Goal: Navigation & Orientation: Find specific page/section

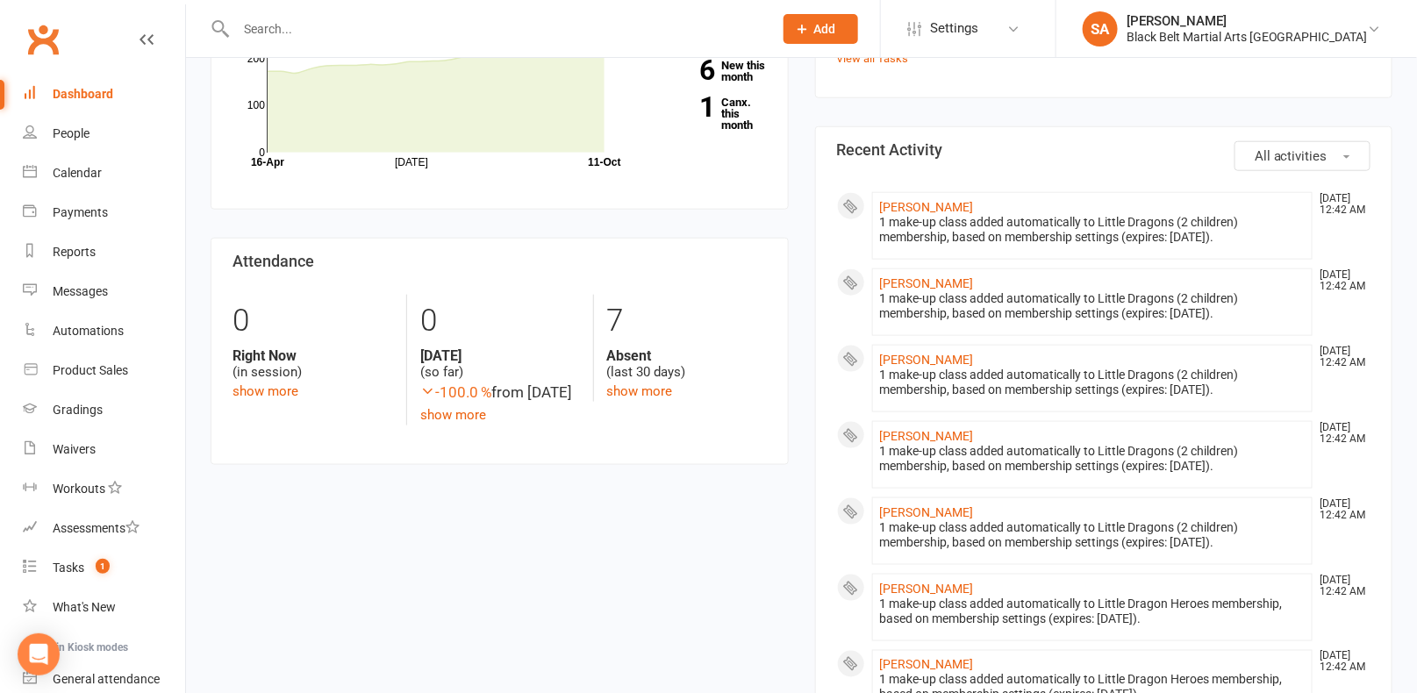
scroll to position [577, 0]
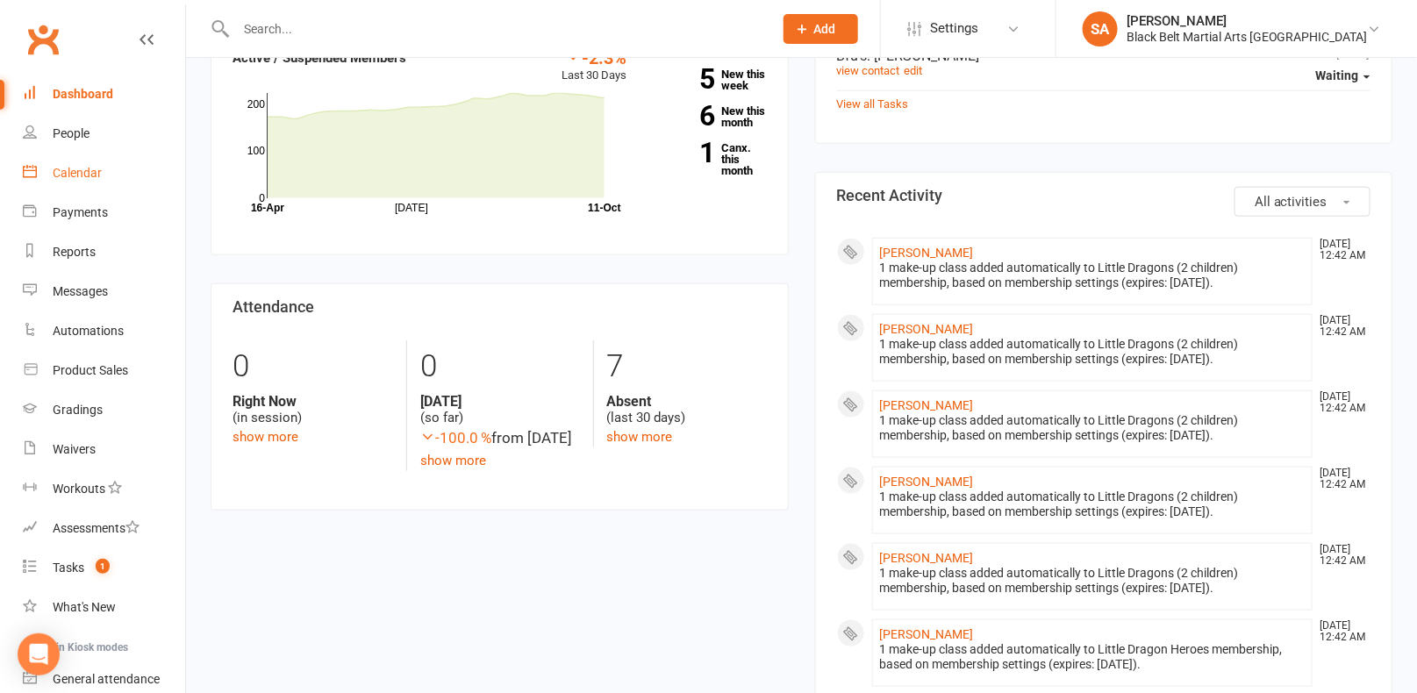
click at [68, 169] on div "Calendar" at bounding box center [77, 173] width 49 height 14
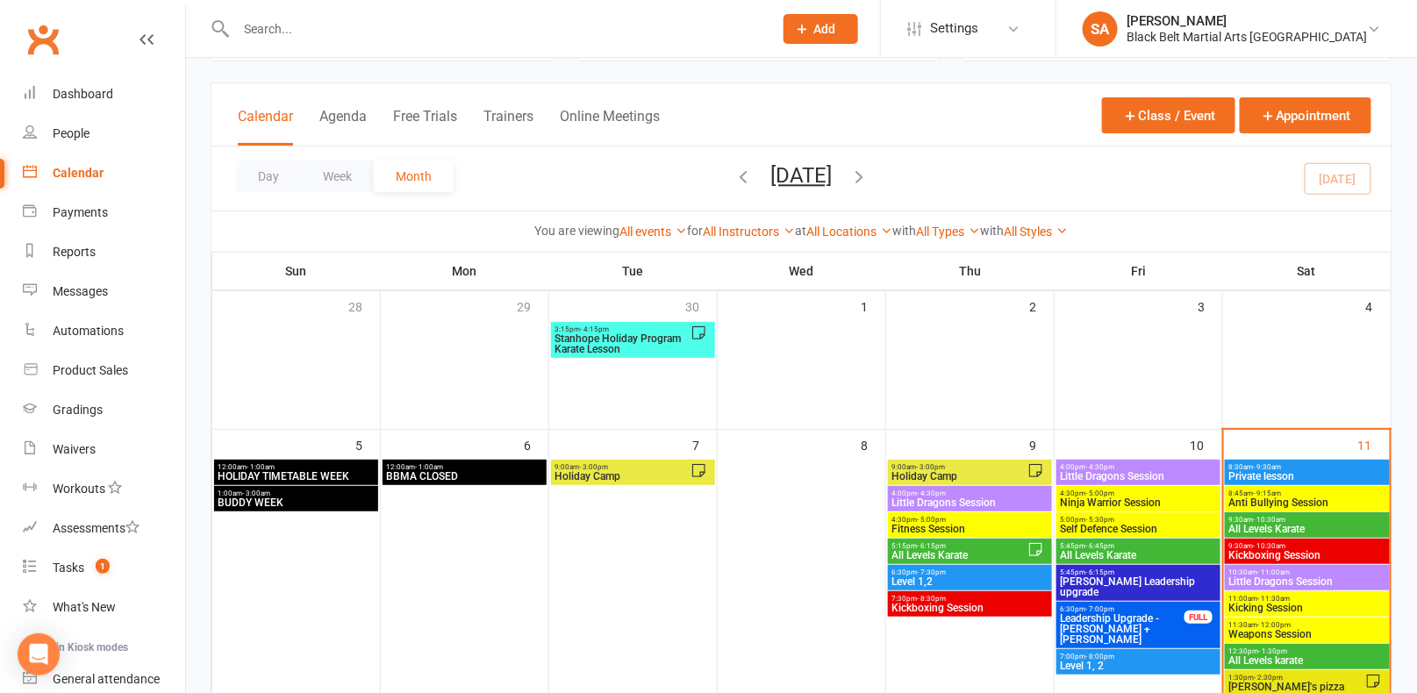
scroll to position [85, 0]
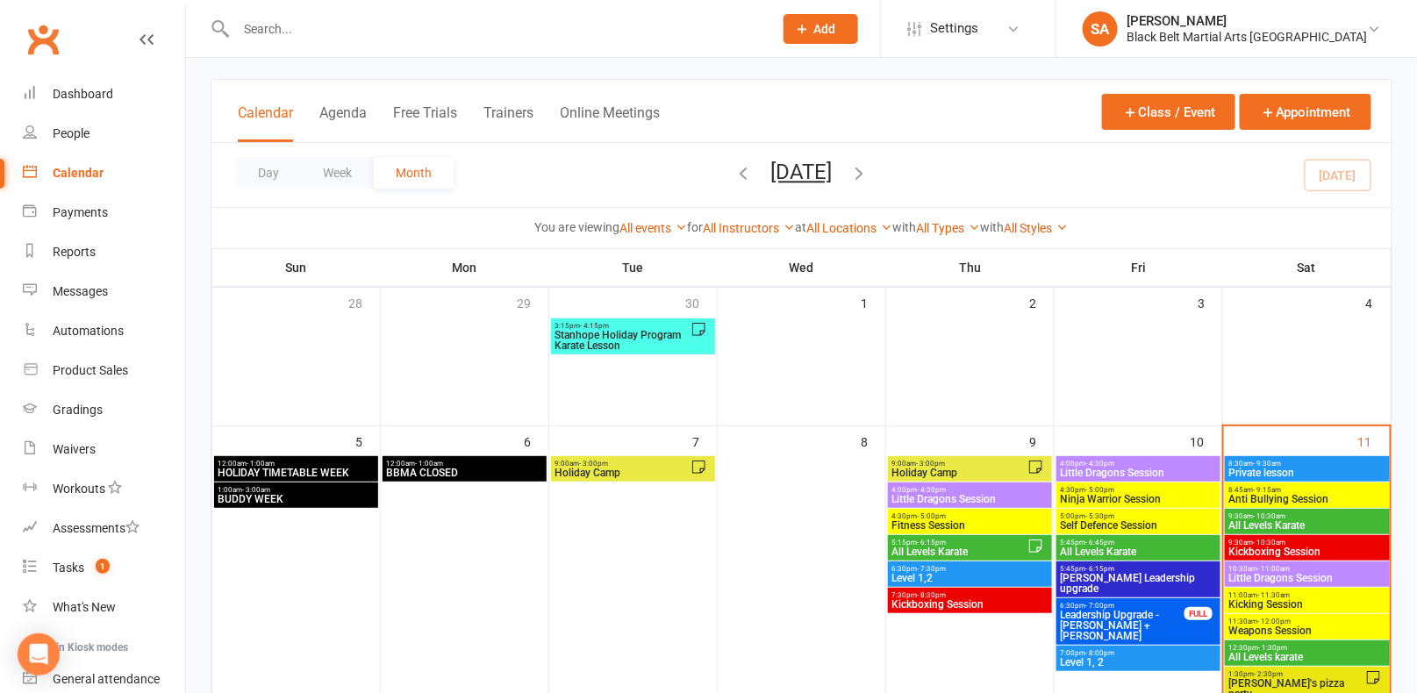
click at [1264, 489] on span "- 9:15am" at bounding box center [1268, 490] width 28 height 8
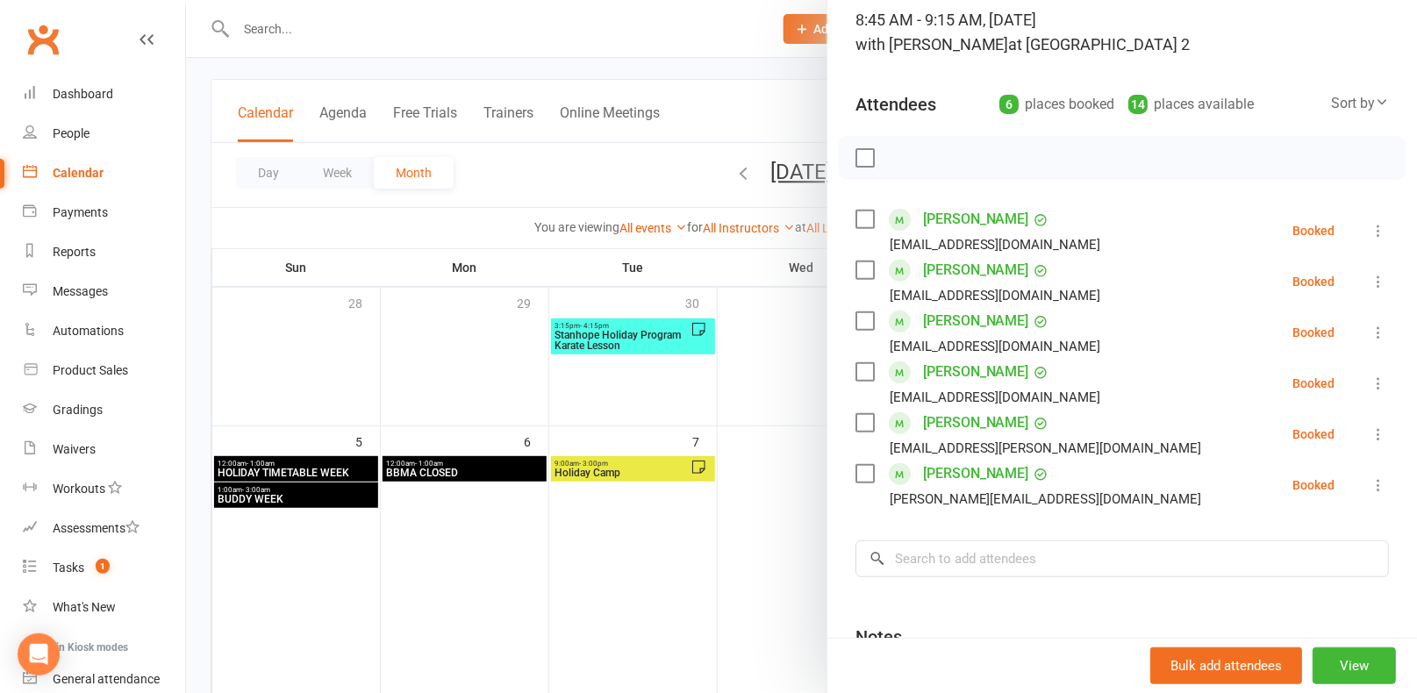
scroll to position [124, 0]
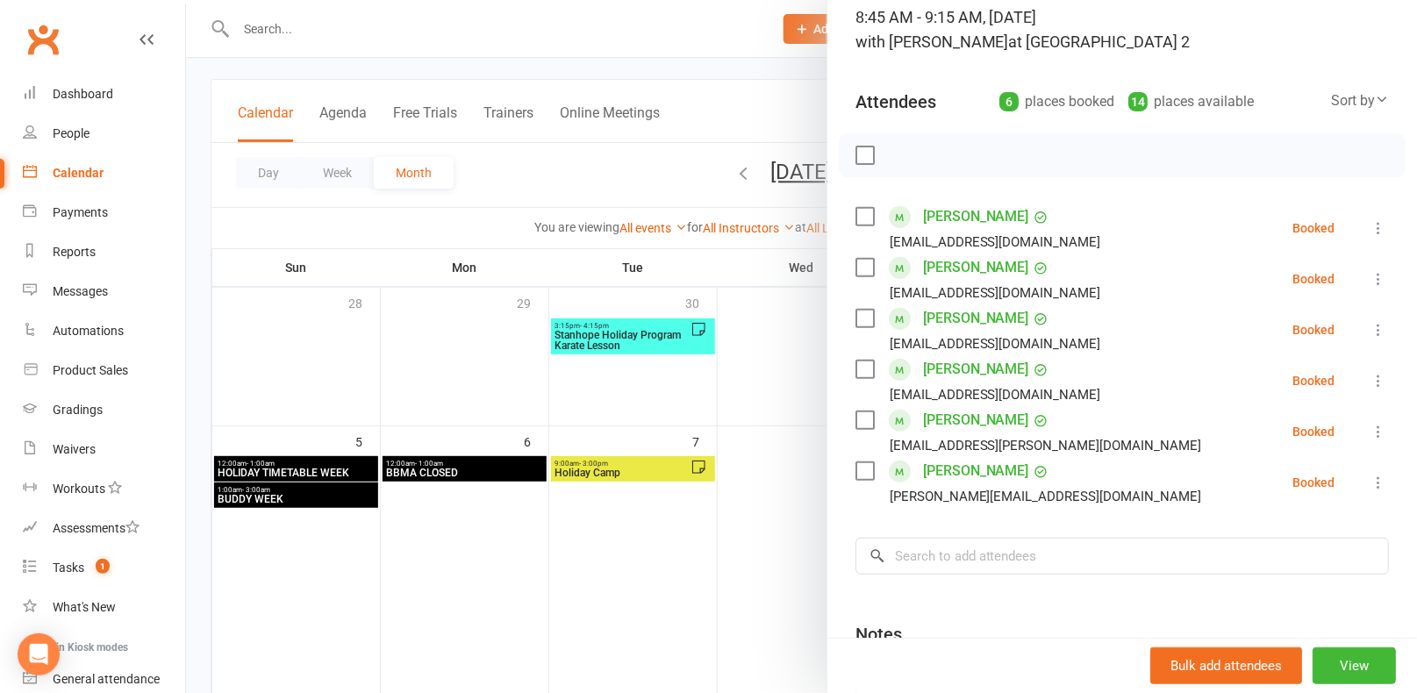
click at [697, 541] on div at bounding box center [801, 346] width 1231 height 693
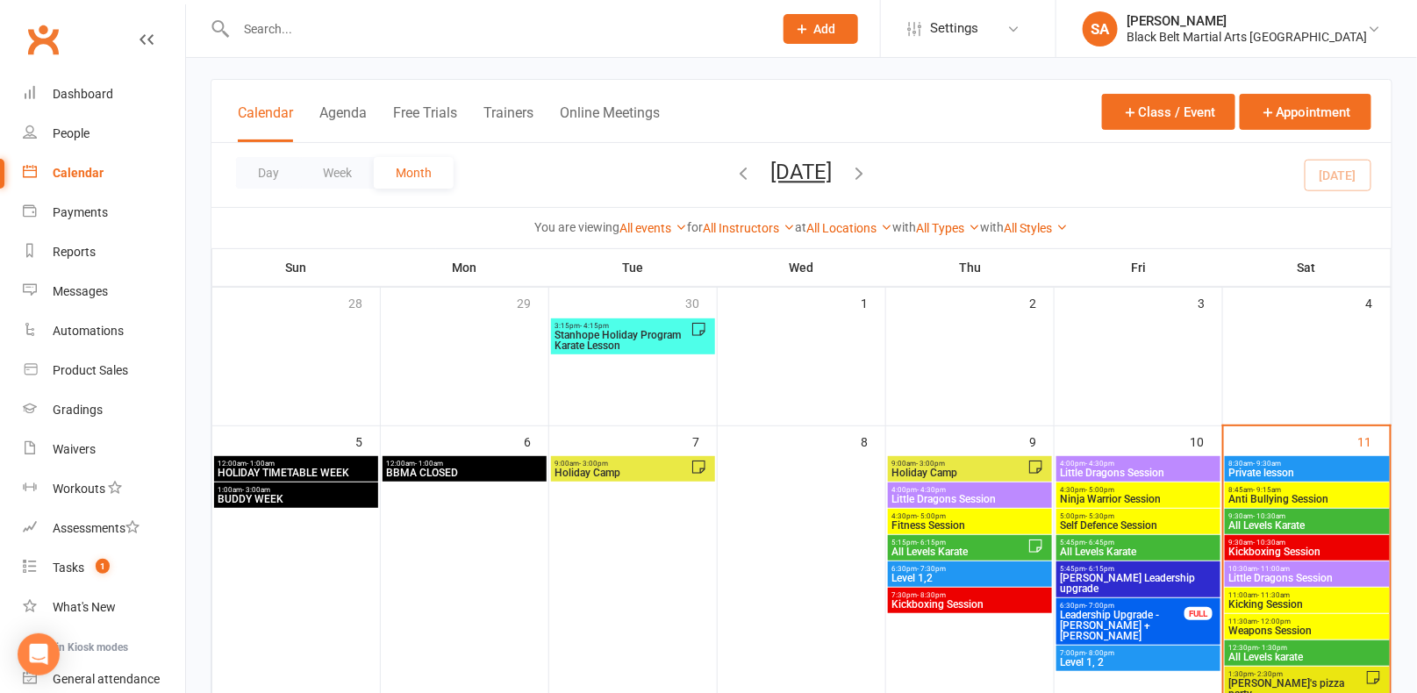
click at [1316, 634] on span "Weapons Session" at bounding box center [1308, 631] width 159 height 11
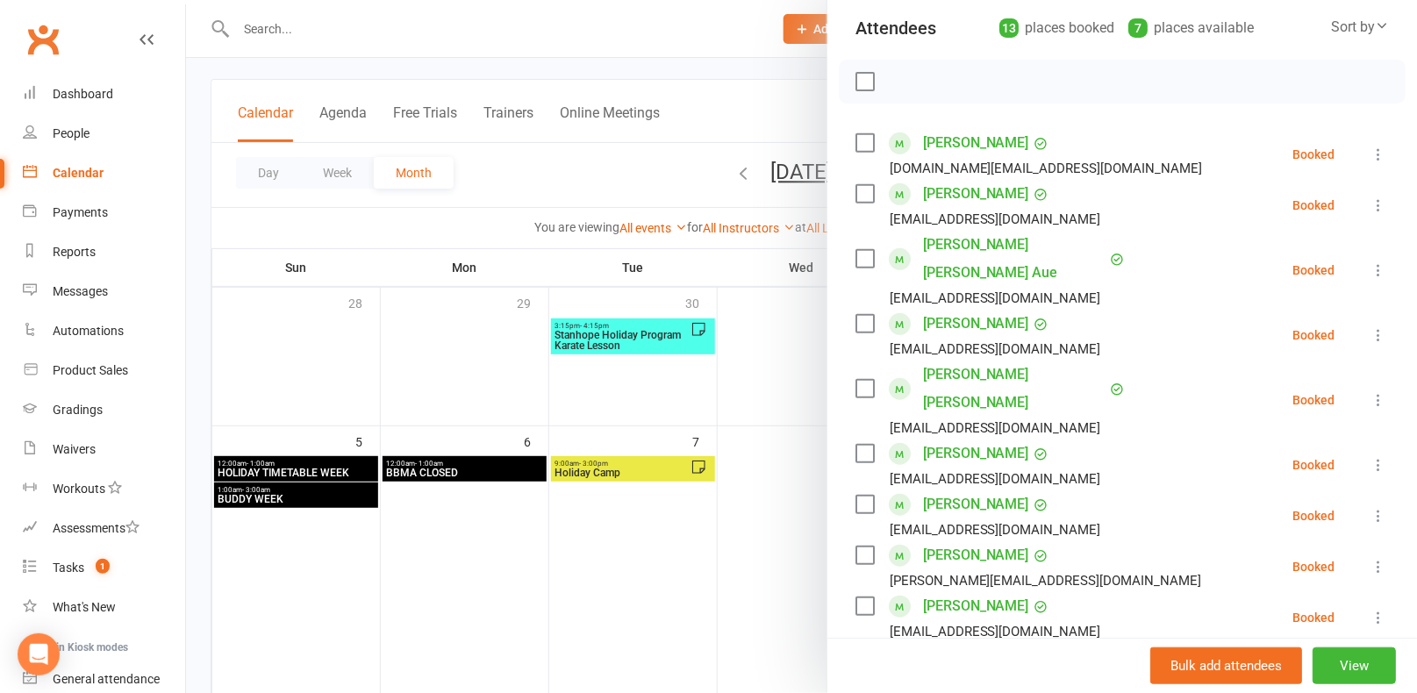
scroll to position [185, 0]
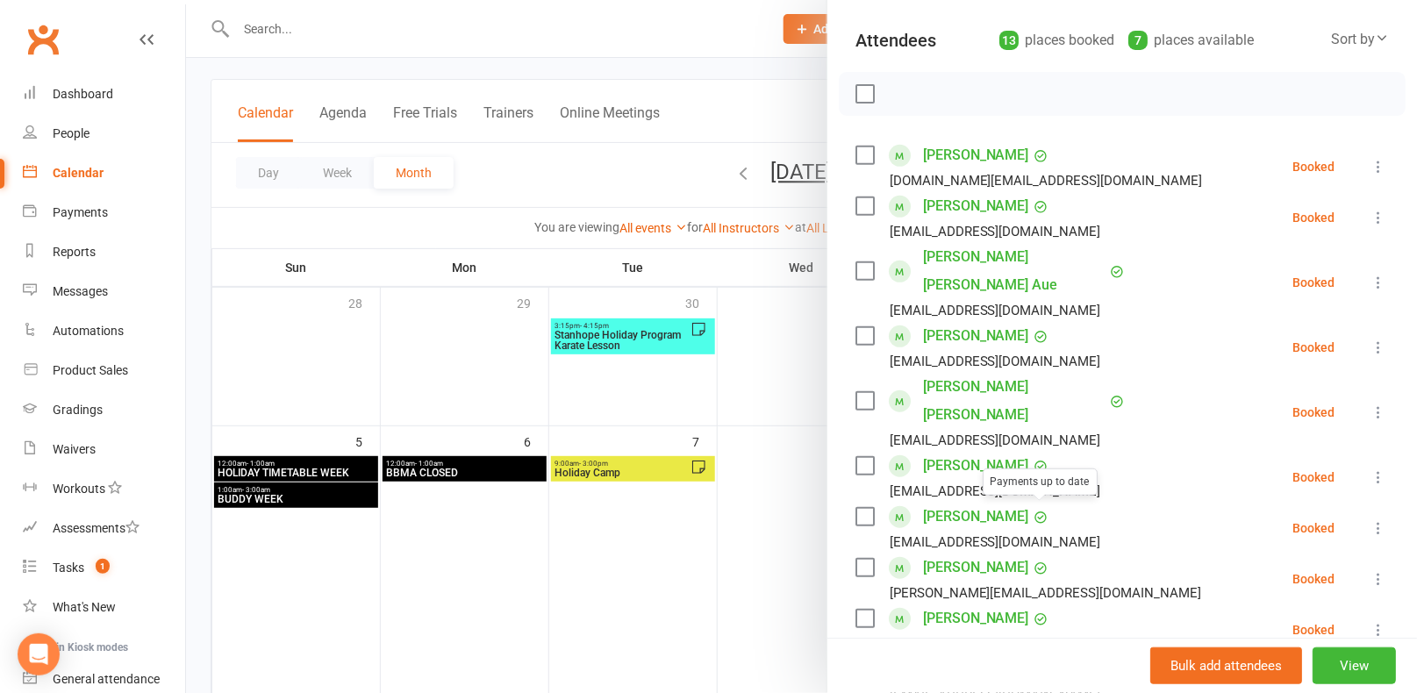
click at [671, 434] on div at bounding box center [801, 346] width 1231 height 693
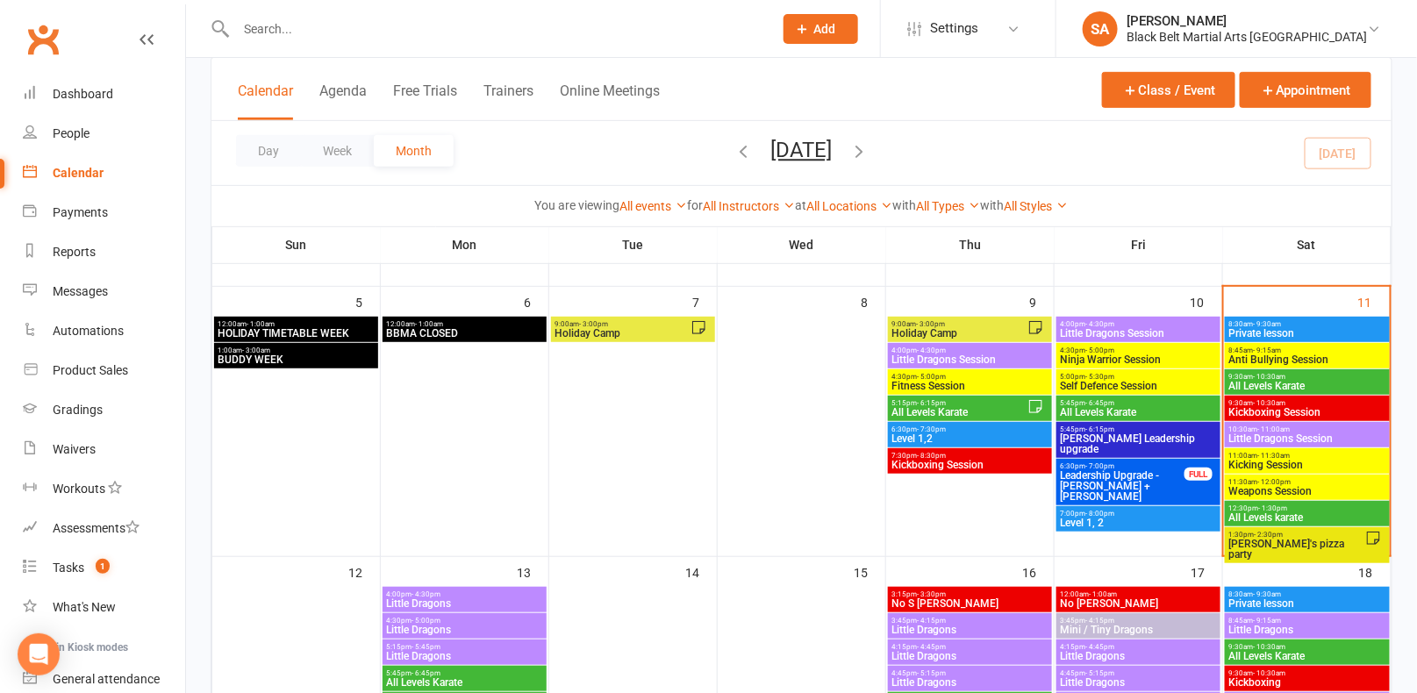
scroll to position [268, 0]
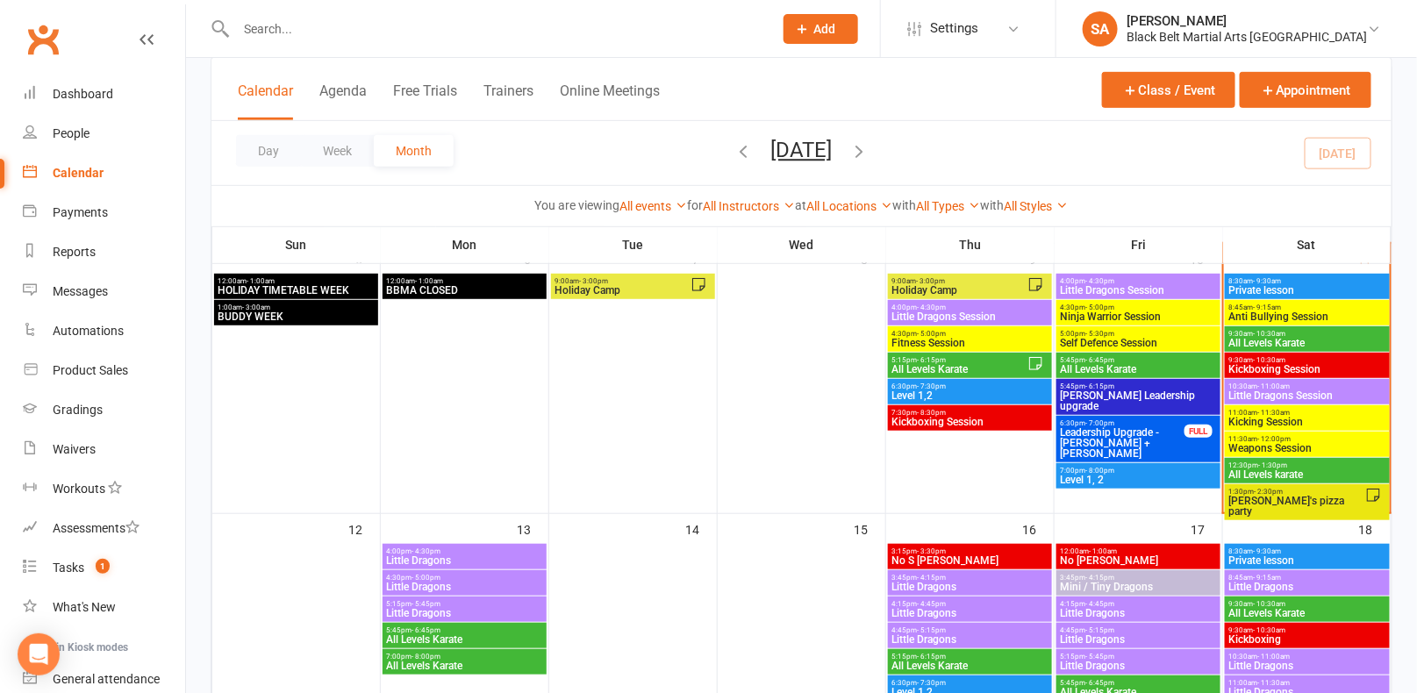
click at [1292, 500] on span "[PERSON_NAME]'s pizza party" at bounding box center [1298, 506] width 138 height 21
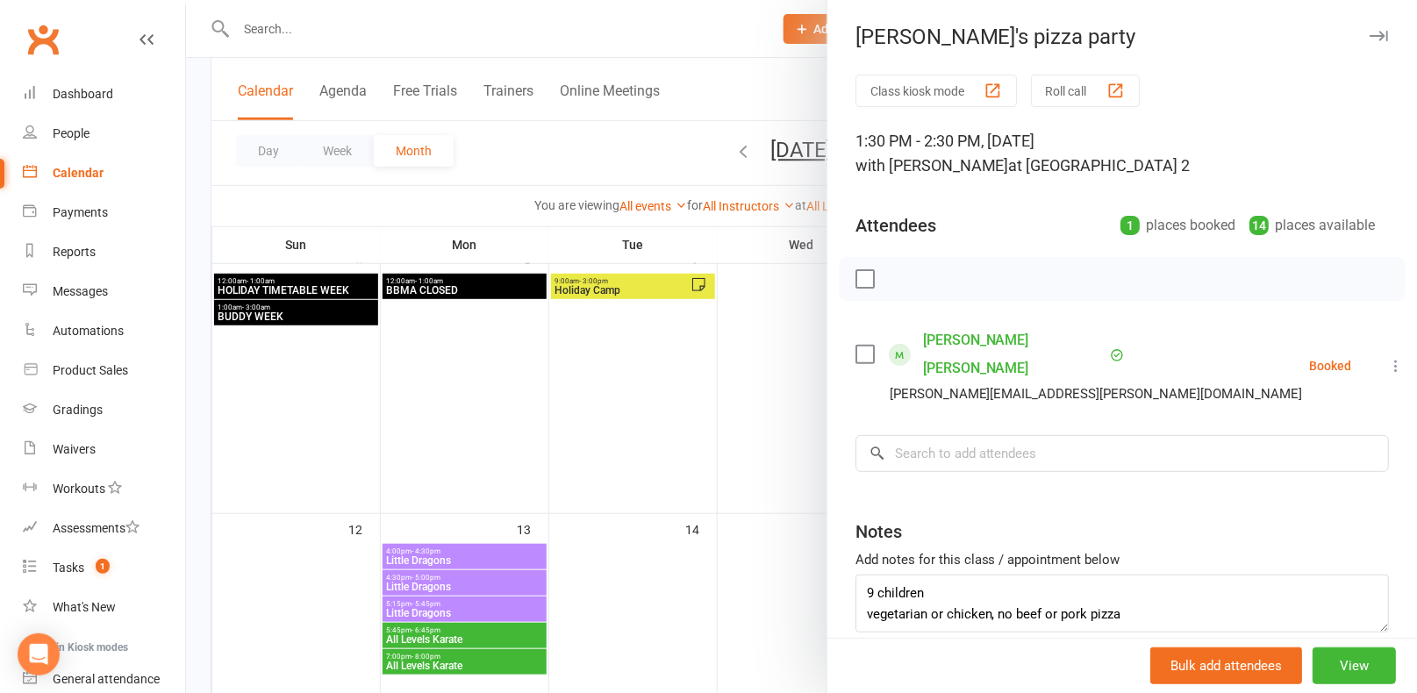
scroll to position [44, 0]
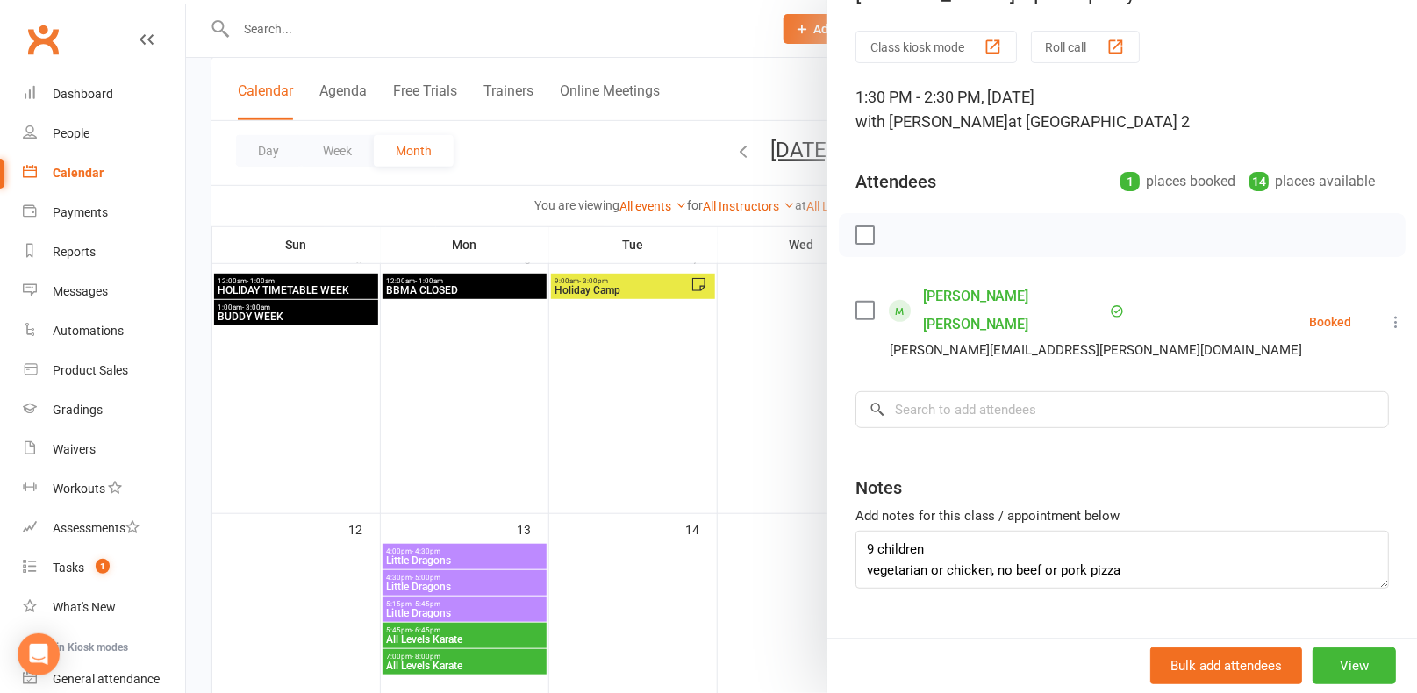
click at [709, 398] on div at bounding box center [801, 346] width 1231 height 693
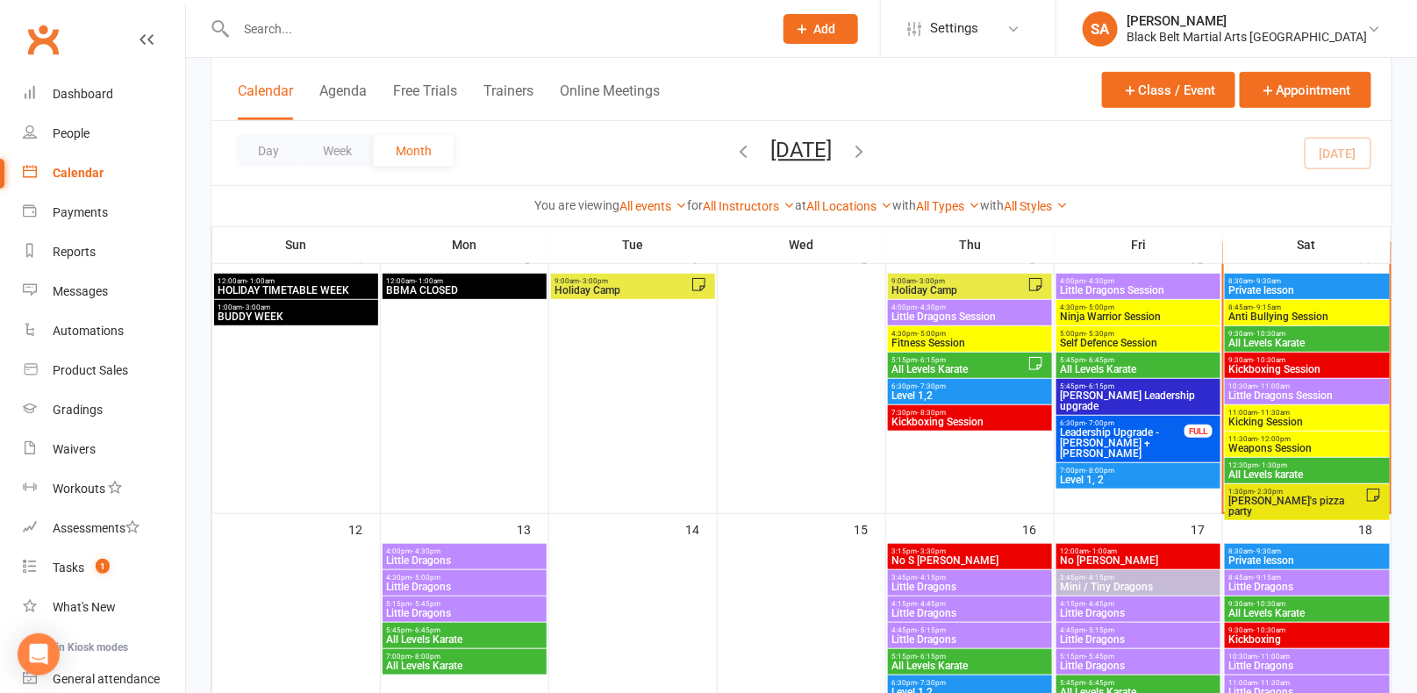
click at [1330, 499] on span "[PERSON_NAME]'s pizza party" at bounding box center [1298, 506] width 138 height 21
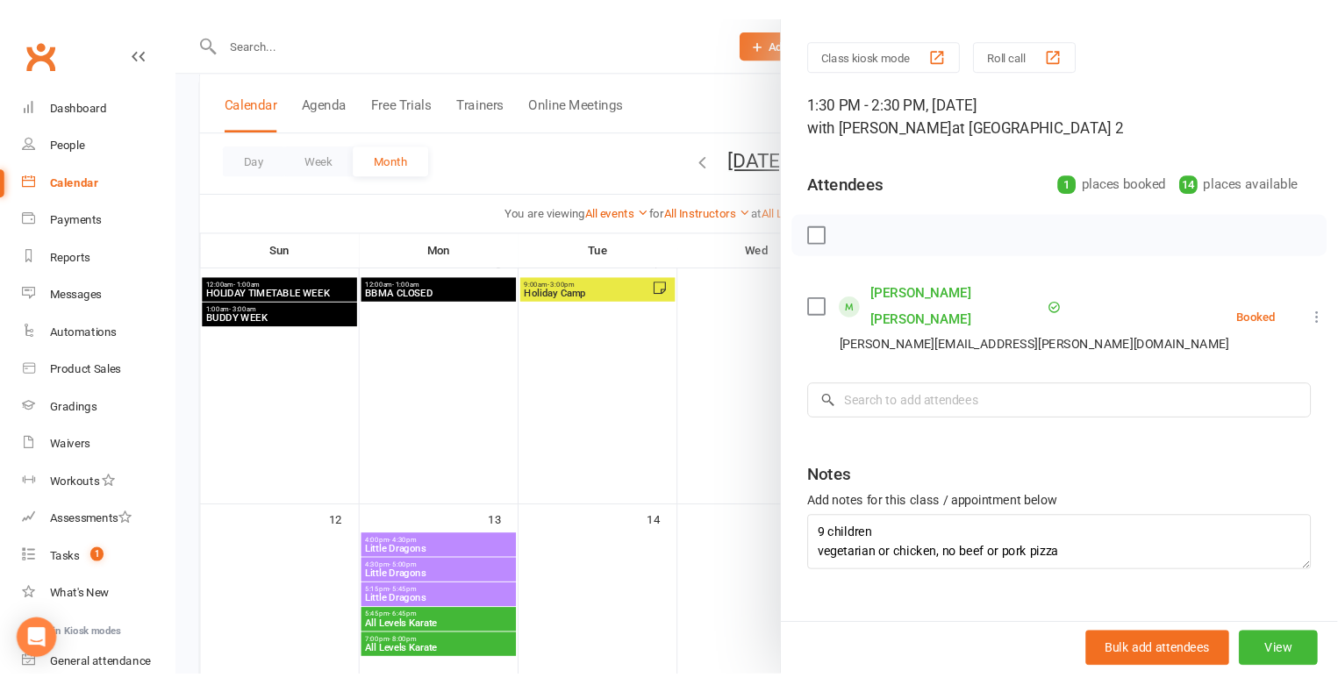
scroll to position [40, 0]
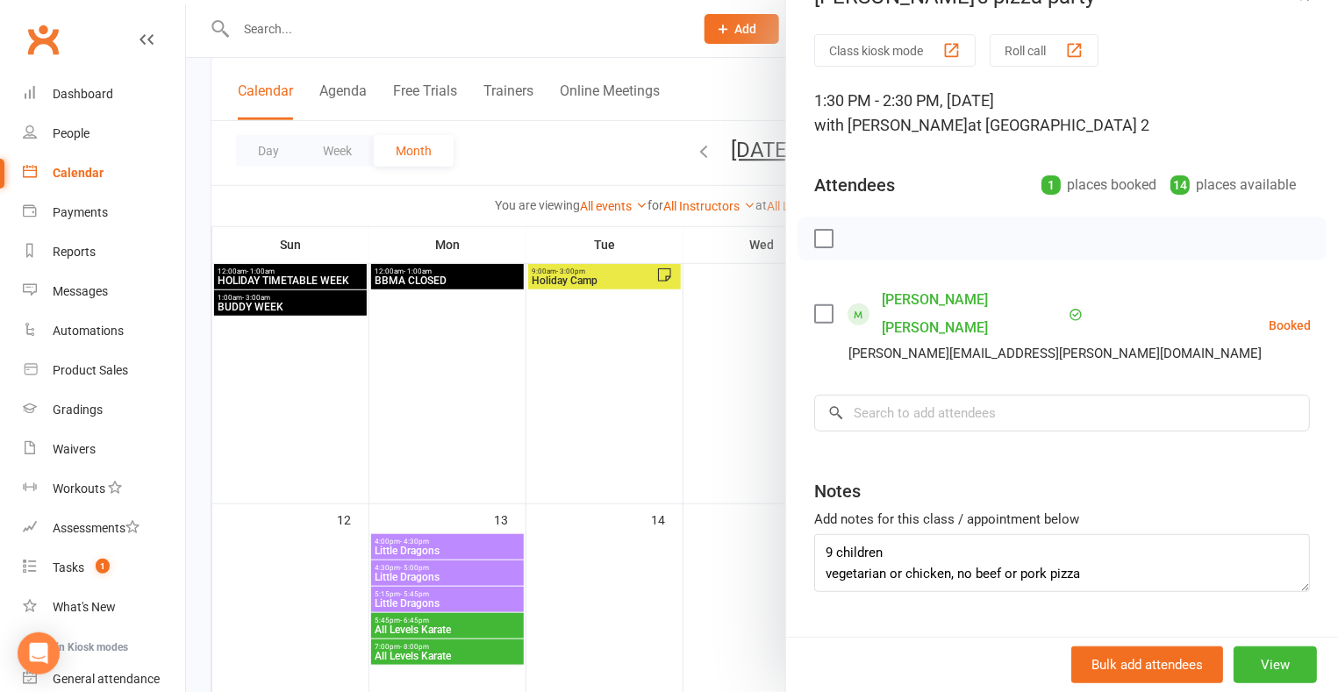
click at [433, 276] on div at bounding box center [762, 346] width 1152 height 692
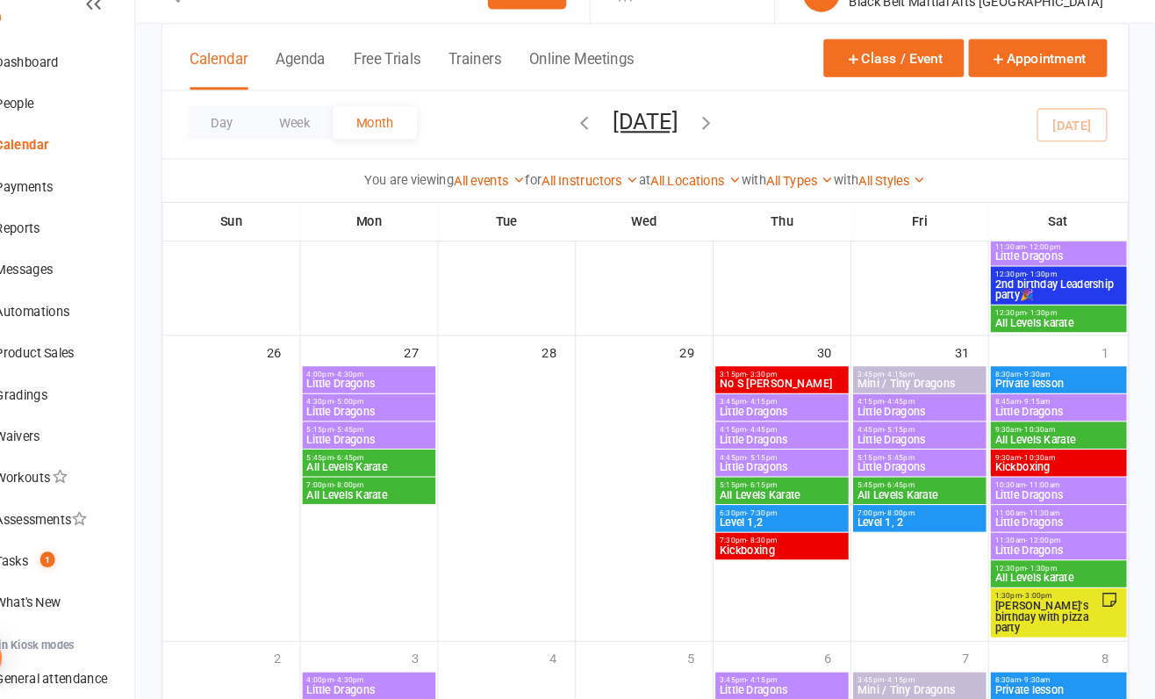
scroll to position [964, 0]
